Goal: Connect with others: Connect with others

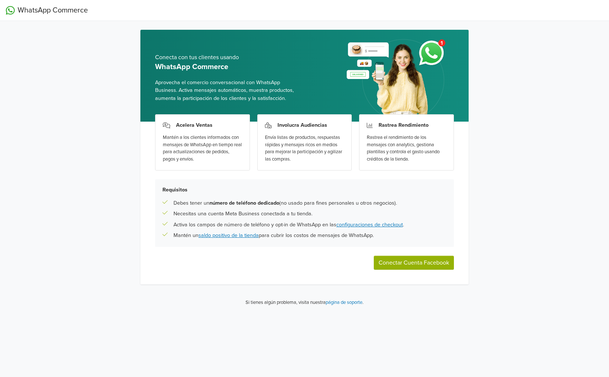
click at [399, 263] on button "Conectar Cuenta Facebook" at bounding box center [414, 263] width 80 height 14
click at [97, 129] on div "WhatsApp Commerce Conecta con tus clientes usando WhatsApp Commerce Aprovecha e…" at bounding box center [304, 156] width 609 height 312
click at [420, 264] on button "Conectar Cuenta Facebook" at bounding box center [414, 263] width 80 height 14
